Goal: Complete application form

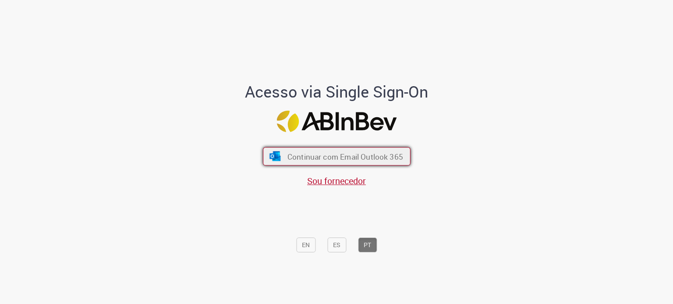
click at [351, 154] on span "Continuar com Email Outlook 365" at bounding box center [345, 157] width 116 height 10
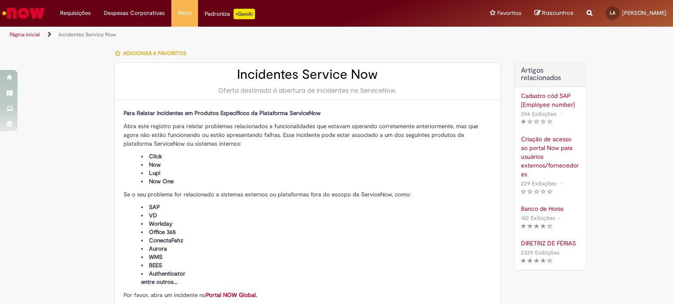
type input "**********"
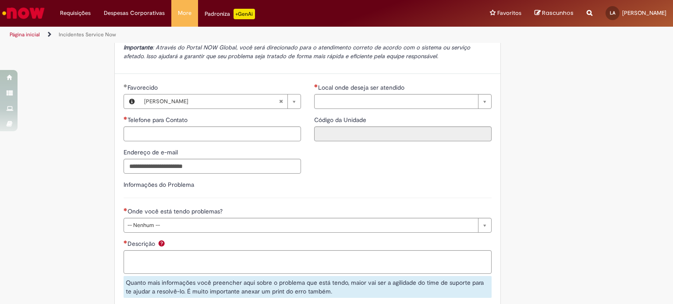
scroll to position [261, 0]
click at [181, 217] on div "Onde você está tendo problemas?" at bounding box center [308, 212] width 368 height 11
